Goal: Task Accomplishment & Management: Use online tool/utility

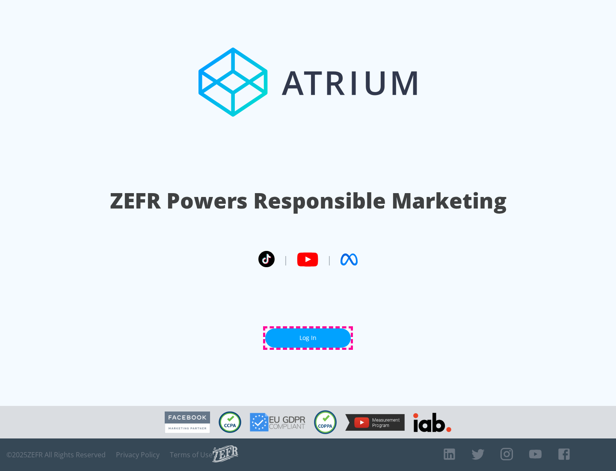
click at [308, 338] on link "Log In" at bounding box center [308, 337] width 86 height 19
